Goal: Find specific page/section: Find specific page/section

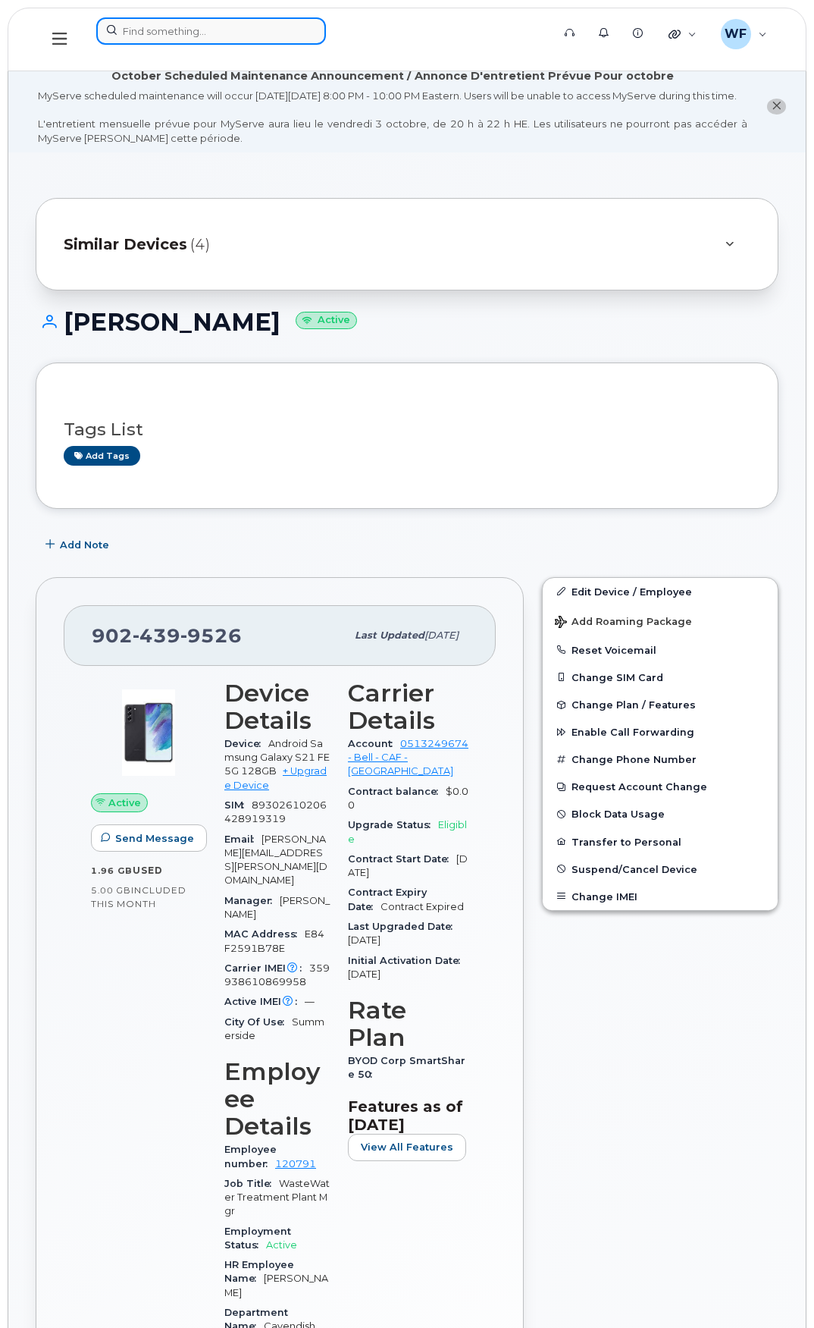
click at [171, 24] on input at bounding box center [211, 30] width 230 height 27
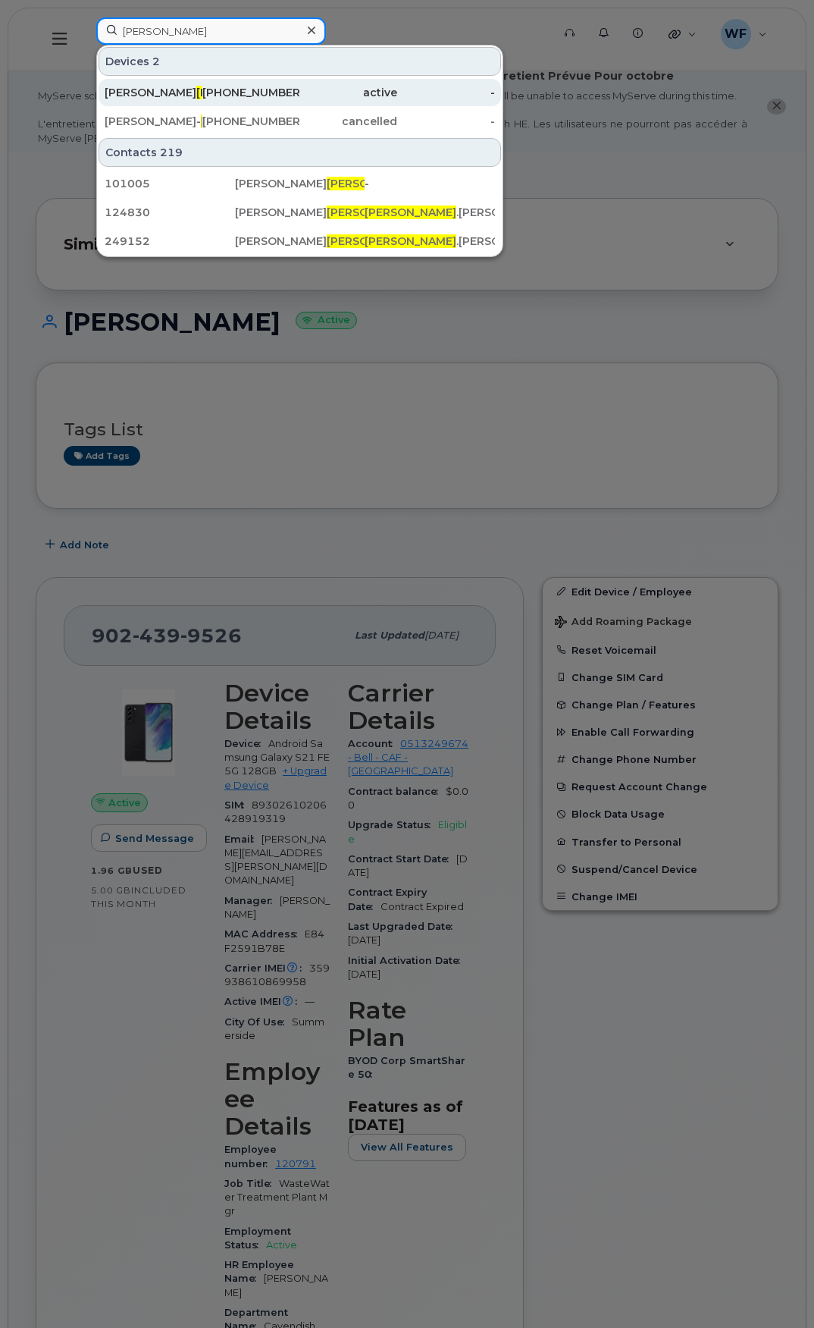
type input "arsenault"
click at [196, 94] on span "Arsenault" at bounding box center [242, 93] width 92 height 14
